Goal: Information Seeking & Learning: Learn about a topic

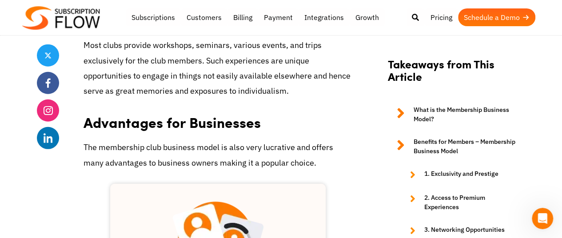
scroll to position [1154, 0]
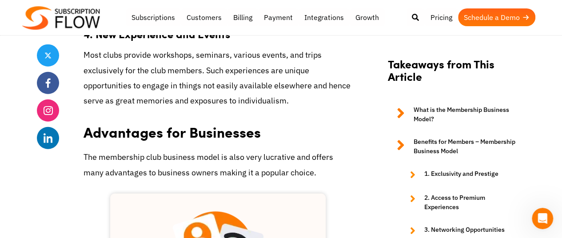
click at [401, 114] on icon at bounding box center [400, 114] width 8 height 19
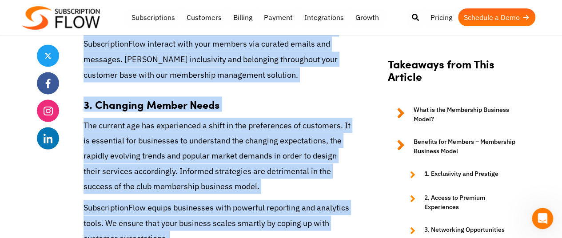
scroll to position [2501, 0]
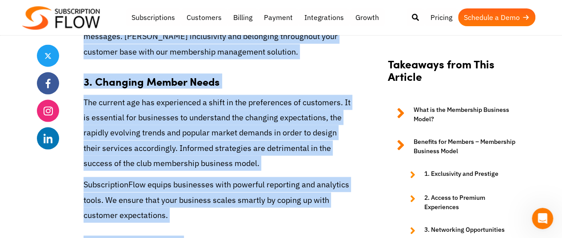
drag, startPoint x: 85, startPoint y: 50, endPoint x: 352, endPoint y: 225, distance: 319.1
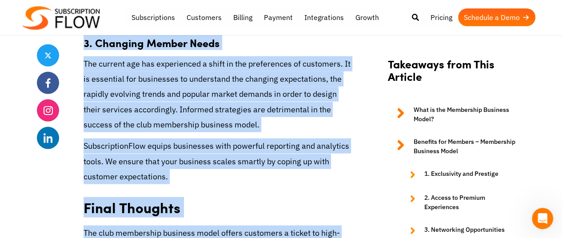
scroll to position [2590, 0]
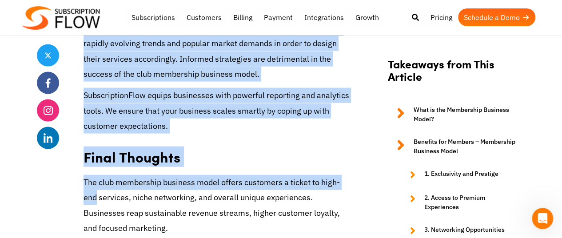
click at [313, 175] on p "The club membership business model offers customers a ticket to high-end servic…" at bounding box center [217, 205] width 269 height 61
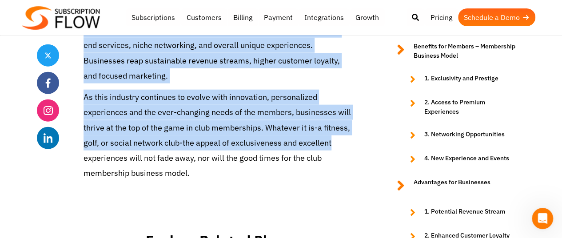
scroll to position [2736, 0]
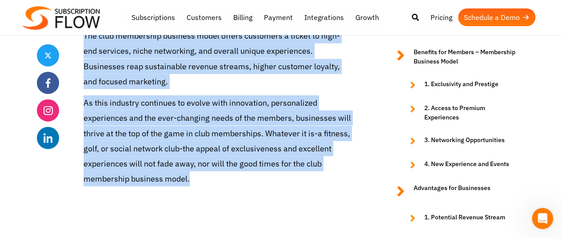
drag, startPoint x: 97, startPoint y: 79, endPoint x: 342, endPoint y: 138, distance: 252.0
copy body "Share A Guide to The Club Membership Business Model 2024 Jun 23rd, 2023 by Edit…"
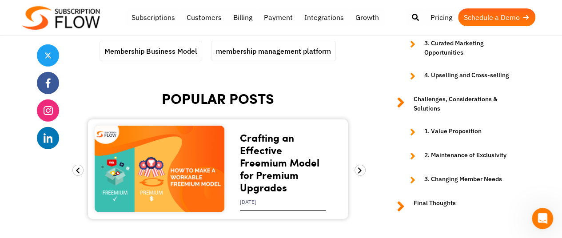
scroll to position [2825, 0]
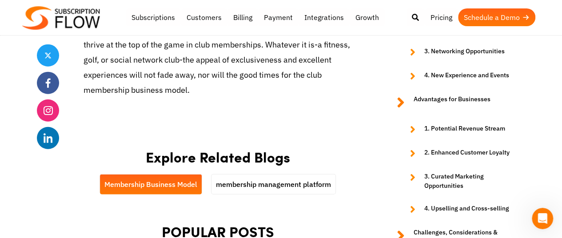
click at [175, 174] on link "Membership Business Model" at bounding box center [151, 184] width 102 height 20
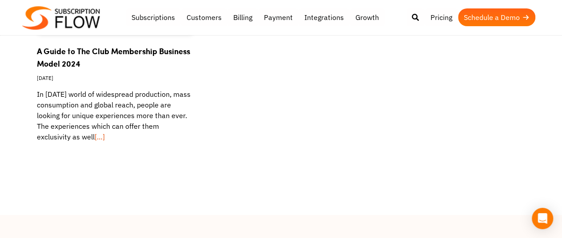
scroll to position [355, 0]
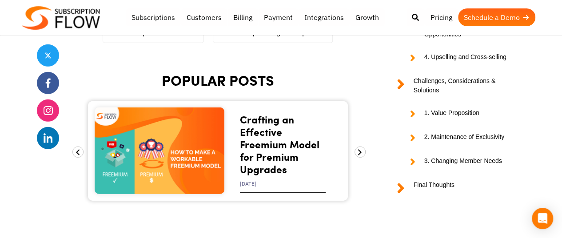
scroll to position [3003, 0]
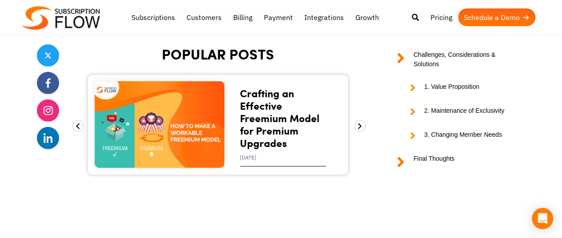
click at [263, 89] on link "Crafting an Effective Freemium Model for Premium Upgrades" at bounding box center [279, 118] width 79 height 64
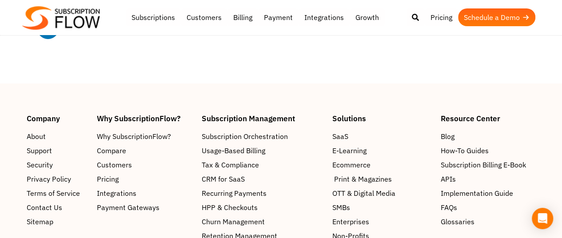
scroll to position [3285, 0]
